Goal: Task Accomplishment & Management: Complete application form

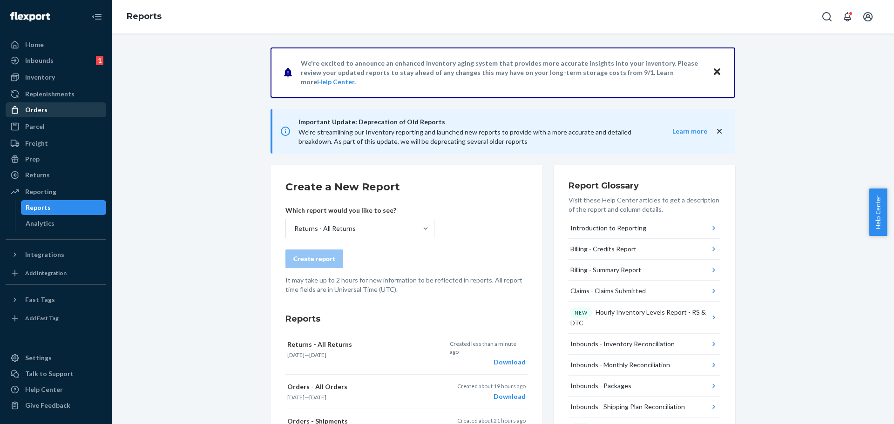
click at [38, 112] on div "Orders" at bounding box center [36, 109] width 22 height 9
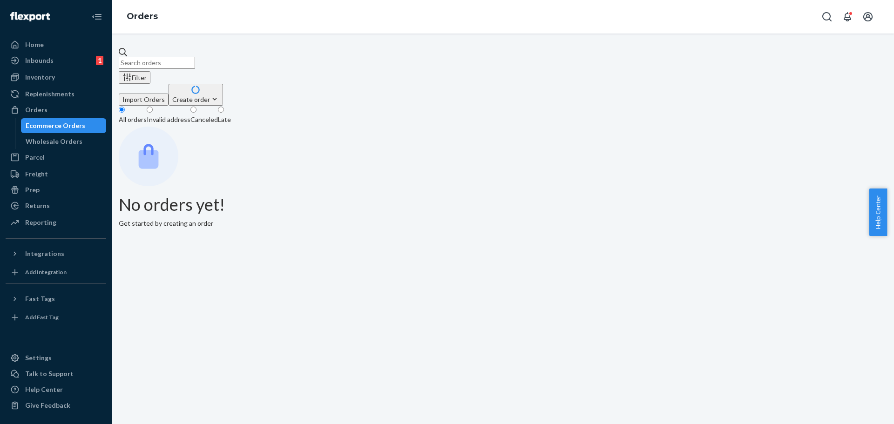
click at [219, 95] on div "Create order" at bounding box center [195, 100] width 47 height 10
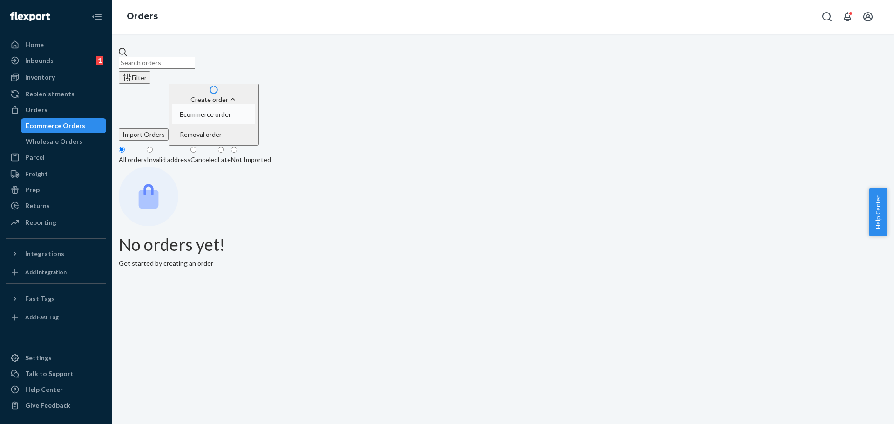
click at [231, 111] on span "Ecommerce order" at bounding box center [205, 114] width 51 height 7
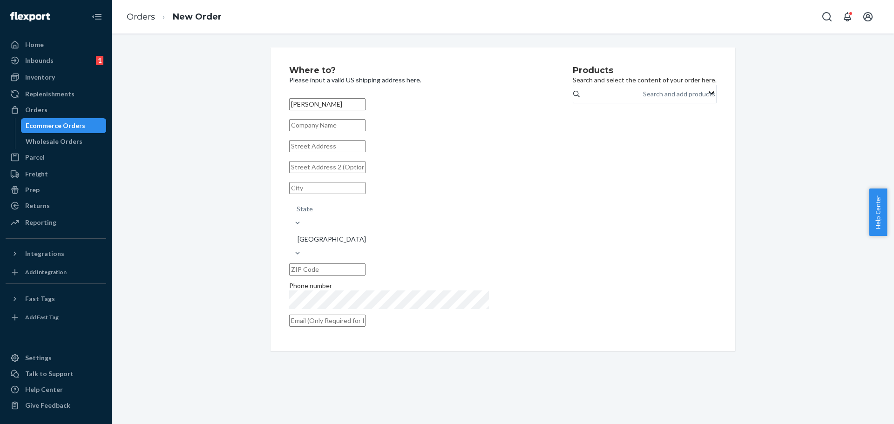
type input "[PERSON_NAME]"
click at [313, 152] on input "text" at bounding box center [327, 146] width 76 height 12
paste input "[STREET_ADDRESS][PERSON_NAME]"
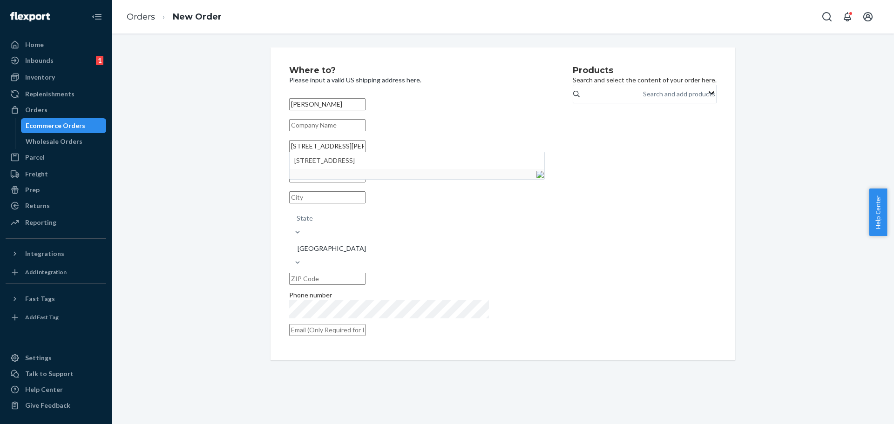
drag, startPoint x: 393, startPoint y: 157, endPoint x: 378, endPoint y: 159, distance: 14.6
click at [365, 152] on input "[STREET_ADDRESS][PERSON_NAME]" at bounding box center [327, 146] width 76 height 12
type input "[STREET_ADDRESS]"
type input "[GEOGRAPHIC_DATA]"
type input "71303"
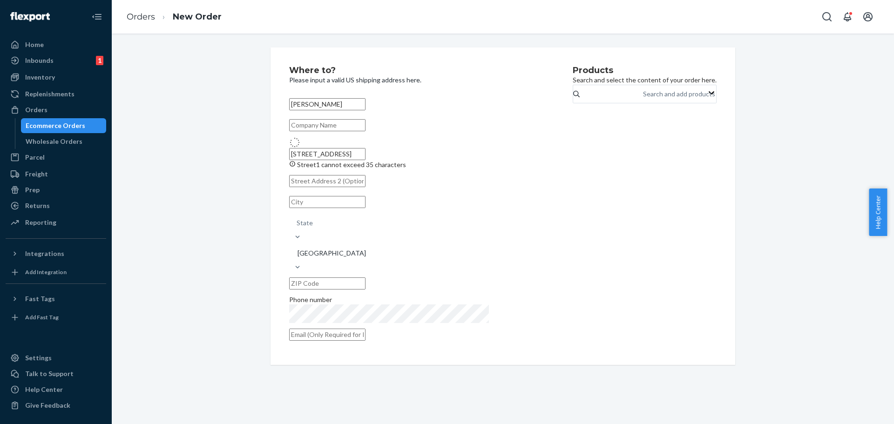
type input "[STREET_ADDRESS]"
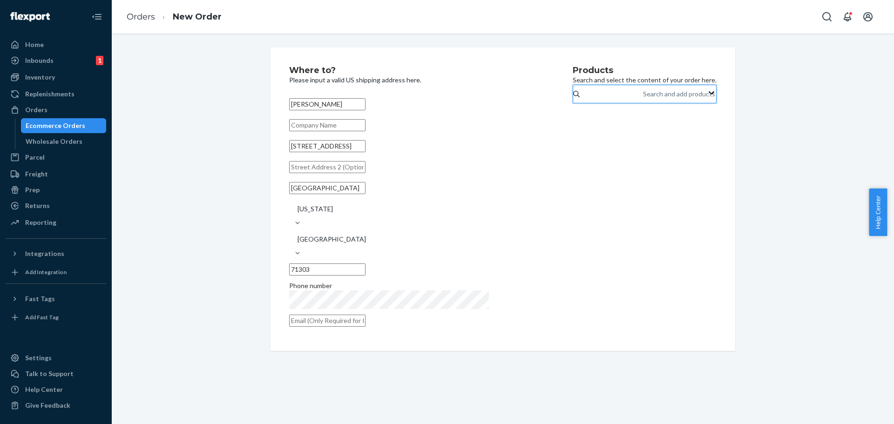
click at [643, 95] on div "Search and add products" at bounding box center [643, 93] width 1 height 11
click at [643, 95] on input "0 results available. Use Up and Down to choose options, press Enter to select t…" at bounding box center [643, 93] width 1 height 9
paste input "JKW5BK"
type input "JKW5BK"
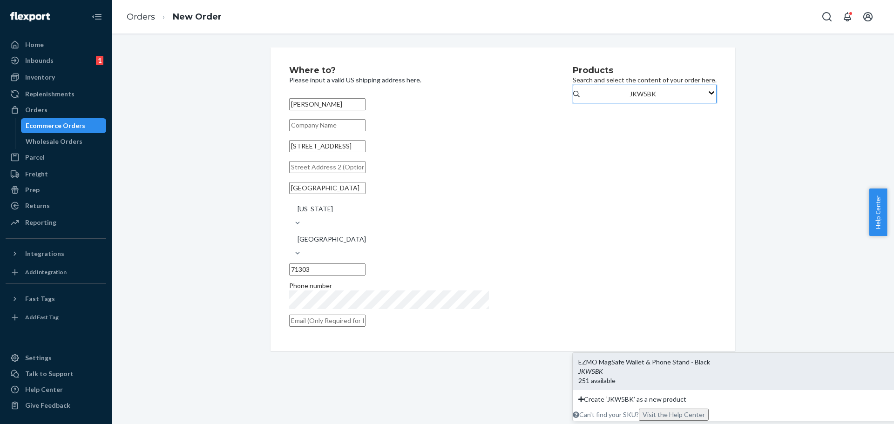
click at [629, 99] on input "JKW5BK" at bounding box center [642, 93] width 27 height 9
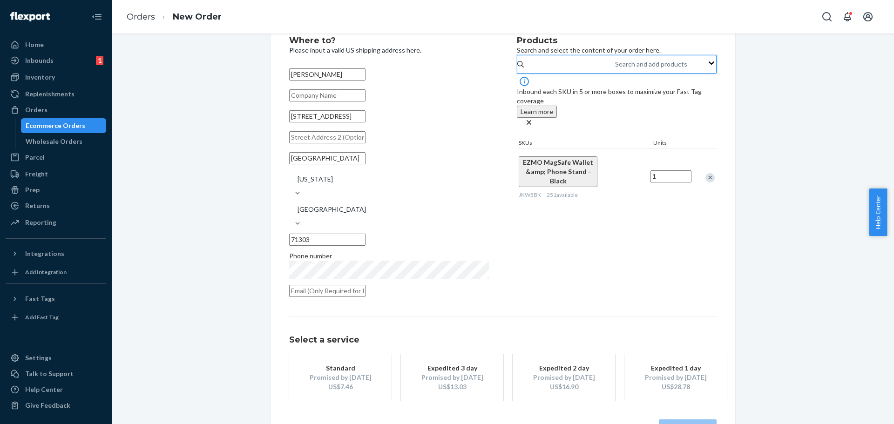
scroll to position [47, 0]
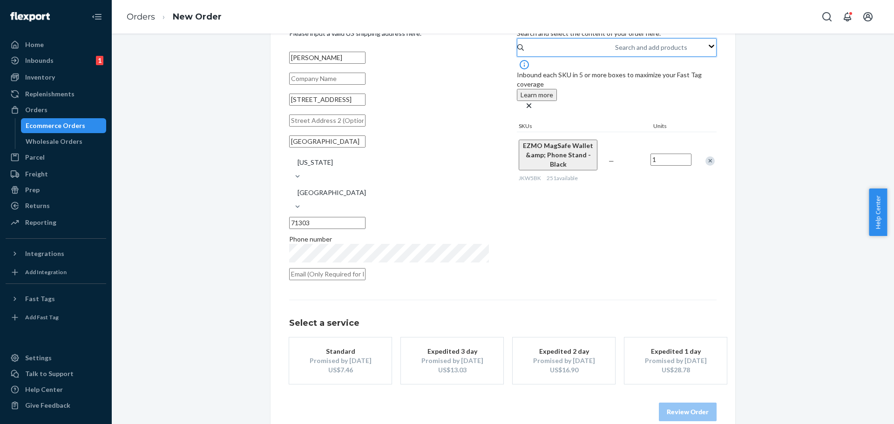
click at [344, 347] on div "Standard" at bounding box center [340, 351] width 74 height 9
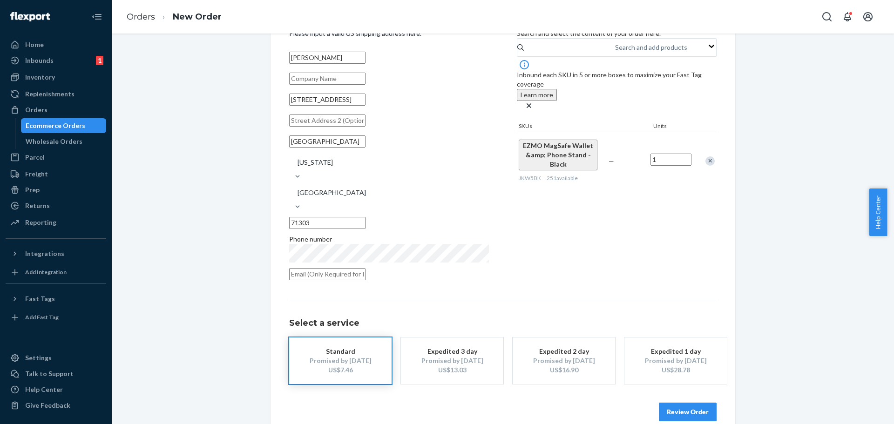
click at [684, 403] on button "Review Order" at bounding box center [688, 412] width 58 height 19
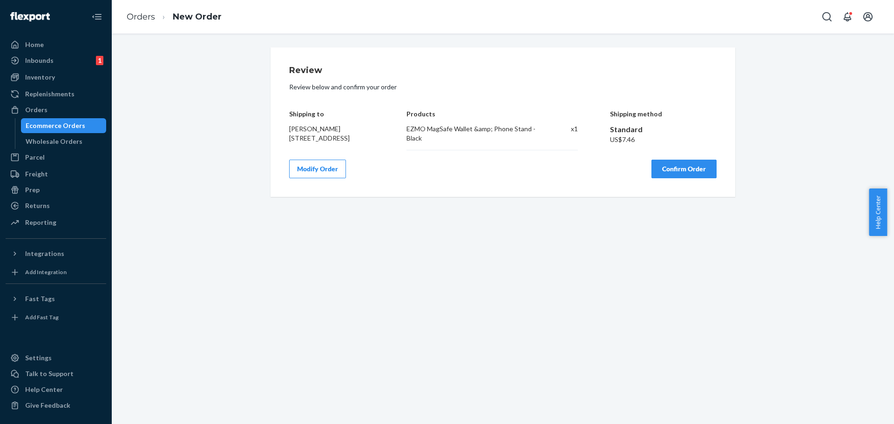
scroll to position [0, 0]
click at [689, 174] on button "Confirm Order" at bounding box center [683, 169] width 65 height 19
